Goal: Find specific page/section: Find specific page/section

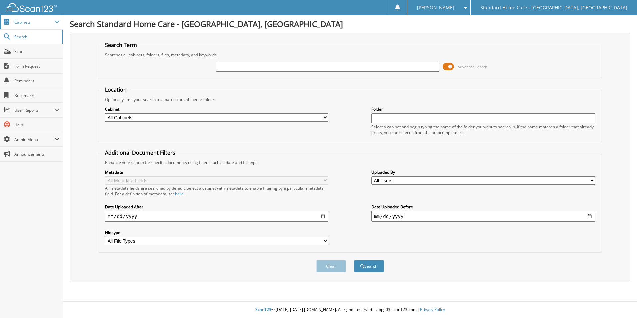
click at [32, 28] on span "Cabinets" at bounding box center [31, 22] width 63 height 14
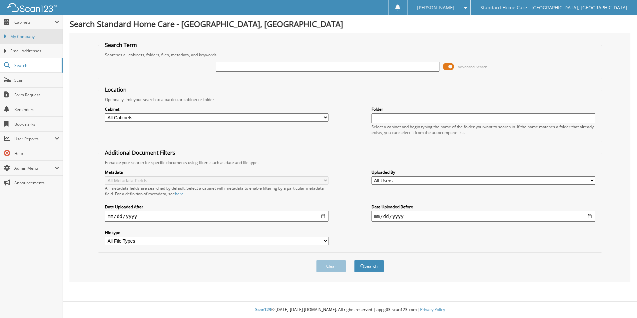
click at [33, 40] on link "My Company" at bounding box center [31, 36] width 63 height 14
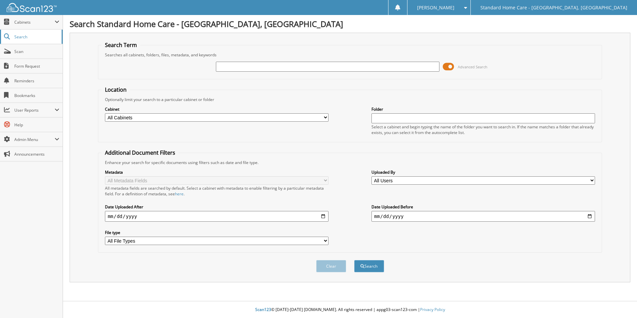
click at [35, 31] on link "Search" at bounding box center [31, 37] width 63 height 14
click at [35, 26] on span "Cabinets" at bounding box center [31, 22] width 63 height 14
click at [32, 26] on span "Cabinets" at bounding box center [31, 22] width 63 height 14
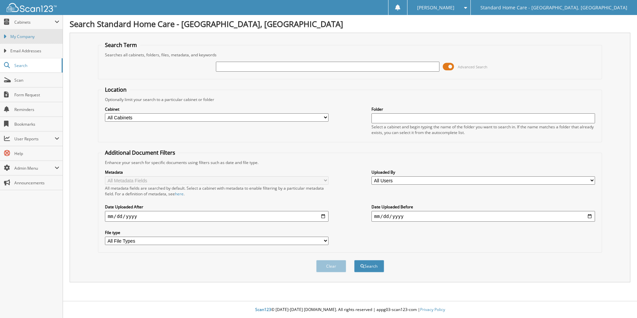
click at [31, 38] on span "My Company" at bounding box center [34, 37] width 49 height 6
